Goal: Information Seeking & Learning: Check status

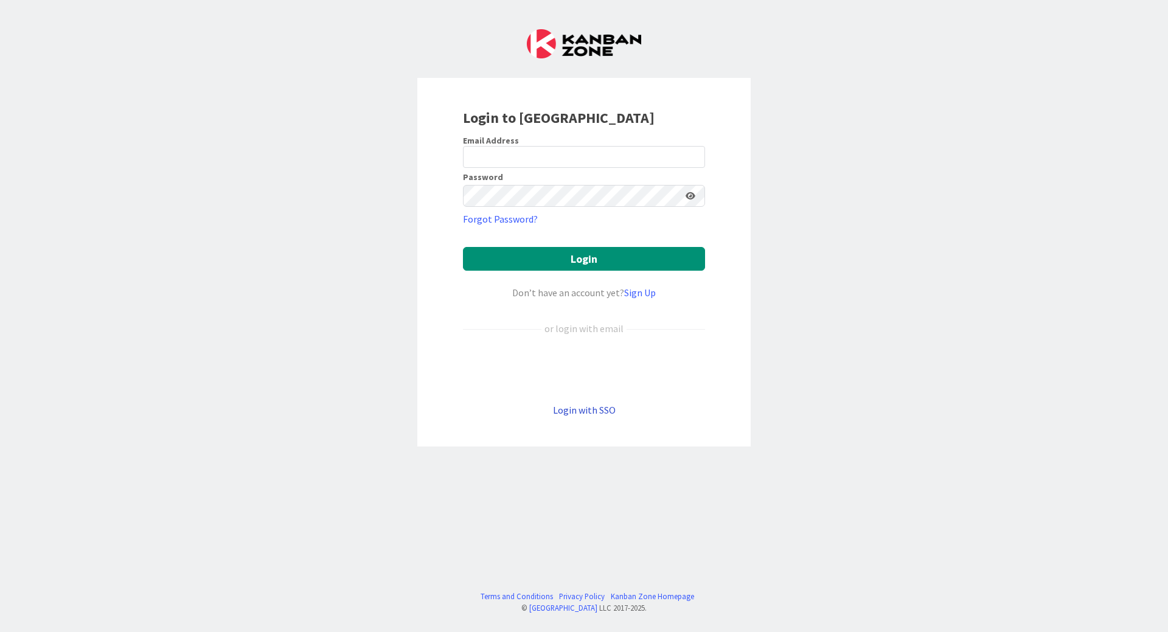
click at [589, 410] on link "Login with SSO" at bounding box center [584, 410] width 63 height 12
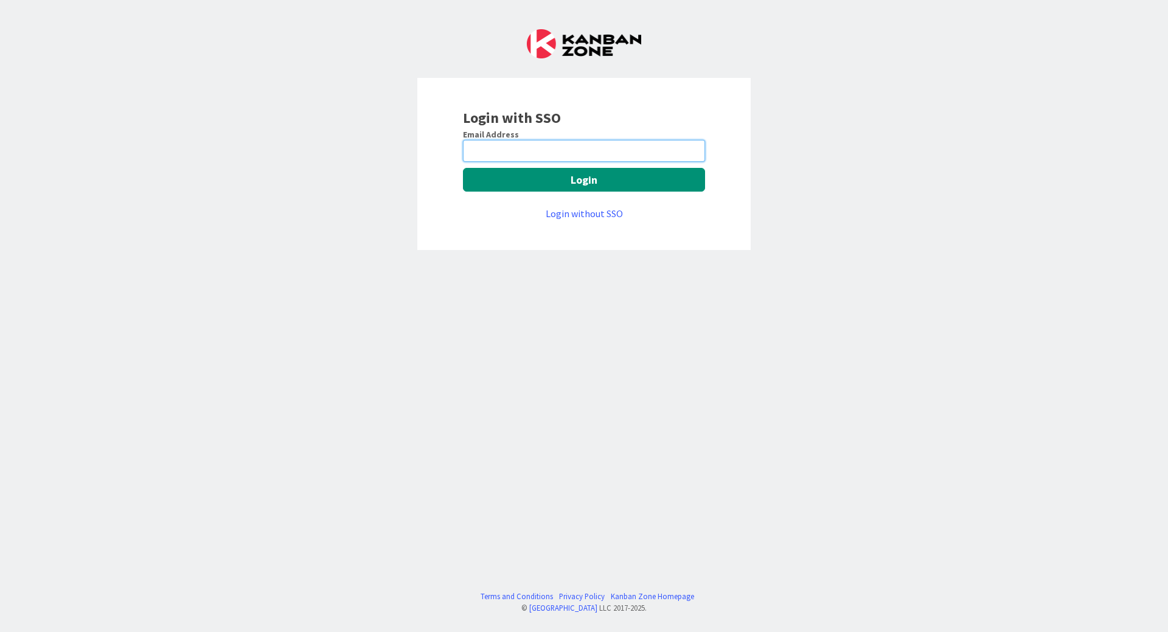
click at [545, 148] on input "email" at bounding box center [584, 151] width 242 height 22
type input "thomas.bertelsen@mrcglobal.com"
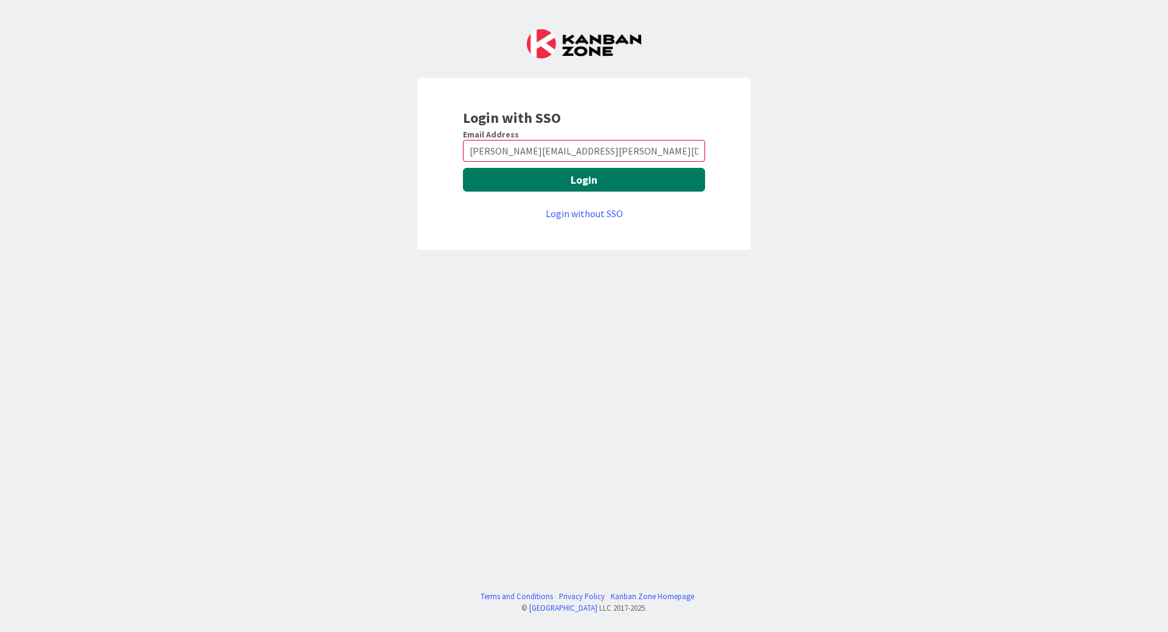
click at [570, 183] on button "Login" at bounding box center [584, 180] width 242 height 24
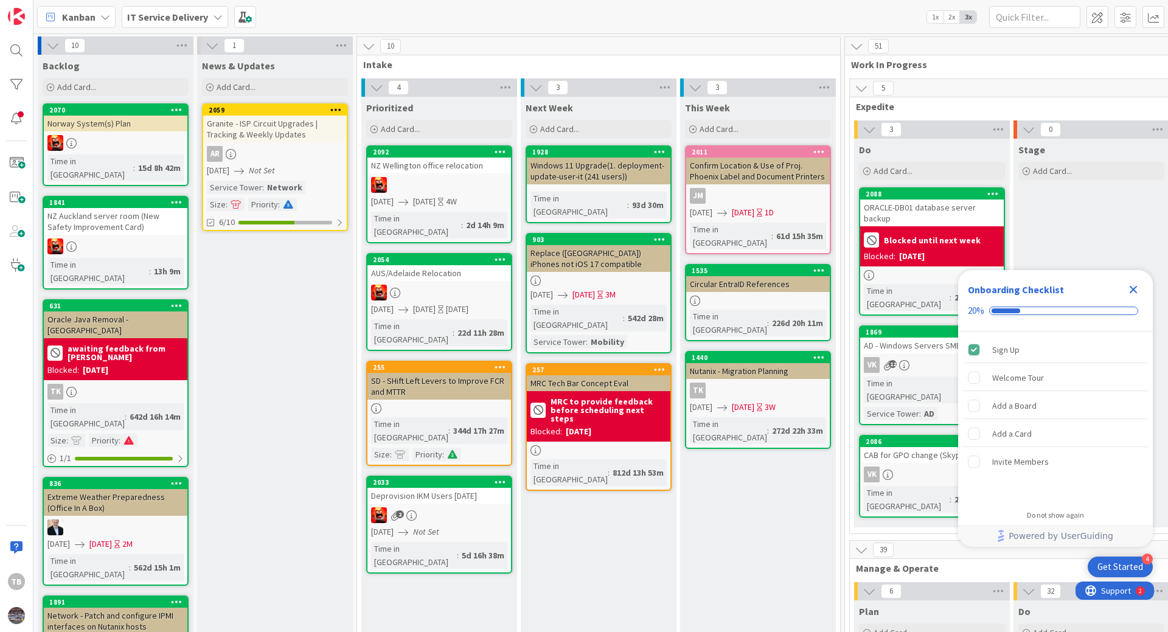
scroll to position [0, 984]
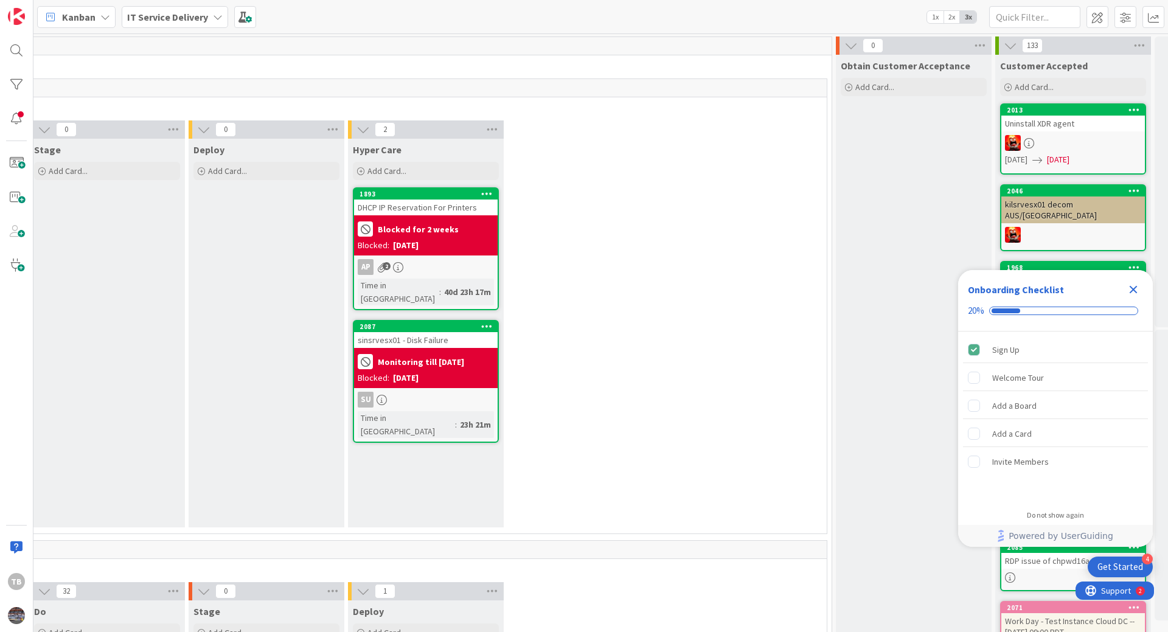
click at [418, 232] on b "Blocked for 2 weeks" at bounding box center [418, 229] width 81 height 9
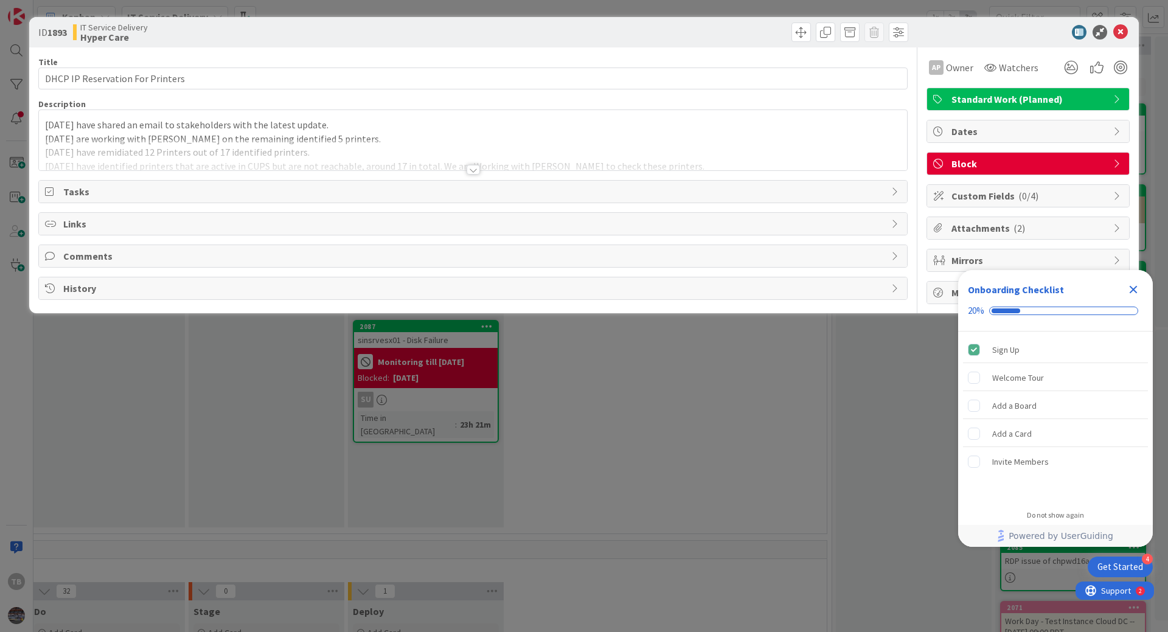
click at [227, 119] on div "[DATE] have shared an email to stakeholders with the latest update. [DATE] are …" at bounding box center [473, 140] width 868 height 60
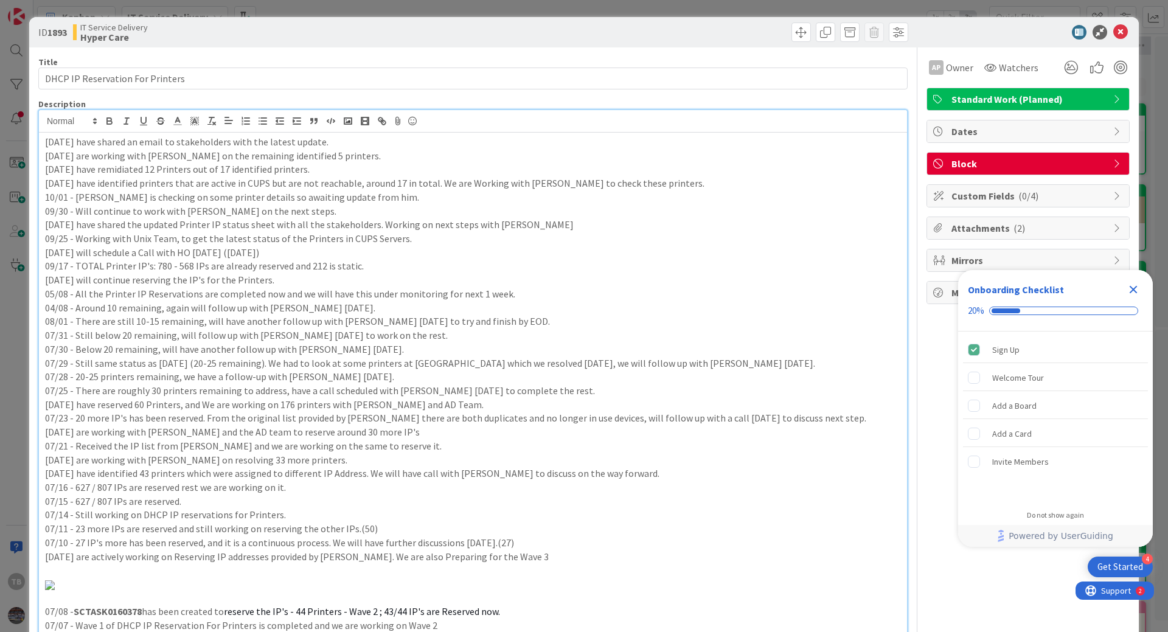
drag, startPoint x: 45, startPoint y: 144, endPoint x: 336, endPoint y: 139, distance: 290.7
click at [336, 139] on p "[DATE] have shared an email to stakeholders with the latest update." at bounding box center [473, 142] width 856 height 14
copy p "[DATE] have shared an email to stakeholders with the latest update."
click at [48, 140] on p "[DATE] have shared an email to stakeholders with the latest update." at bounding box center [473, 142] width 856 height 14
click at [45, 139] on p "[DATE] have shared an email to stakeholders with the latest update." at bounding box center [473, 142] width 856 height 14
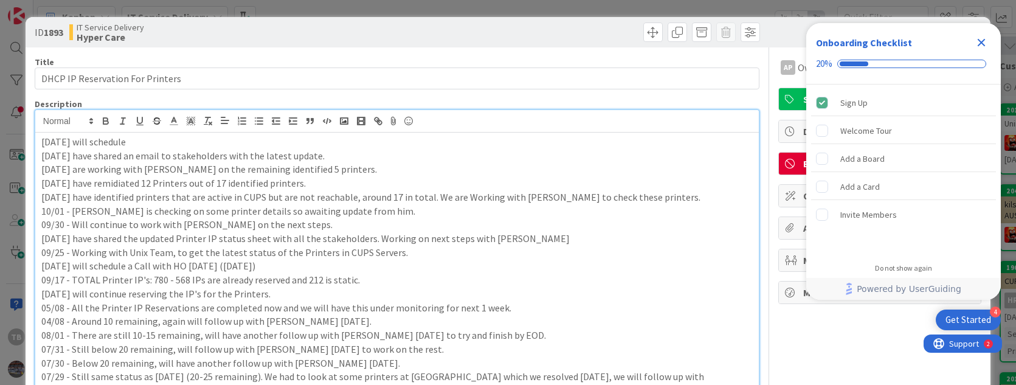
drag, startPoint x: 149, startPoint y: 137, endPoint x: 88, endPoint y: 142, distance: 61.6
click at [88, 142] on p "[DATE] will schedule" at bounding box center [396, 142] width 711 height 14
drag, startPoint x: 86, startPoint y: 141, endPoint x: 240, endPoint y: 139, distance: 153.9
click at [240, 139] on p "[DATE] engage all the required teams to work" at bounding box center [396, 142] width 711 height 14
drag, startPoint x: 448, startPoint y: 140, endPoint x: 38, endPoint y: 139, distance: 410.5
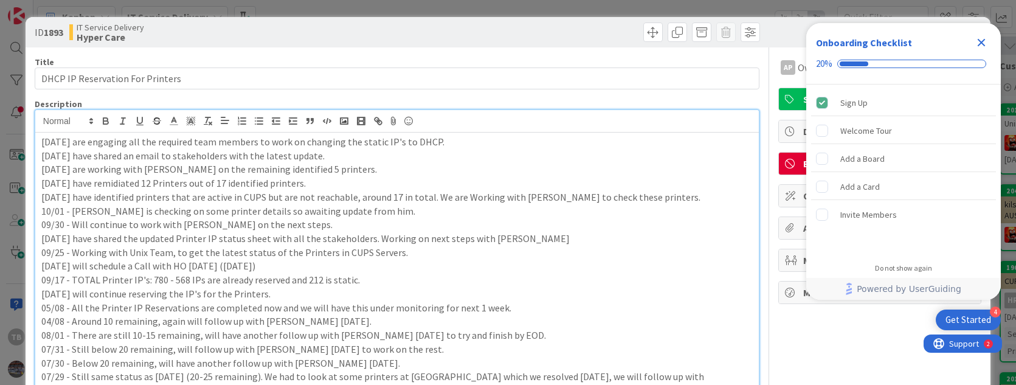
copy p "[DATE] are engaging all the required team members to work on changing the stati…"
